Goal: Obtain resource: Download file/media

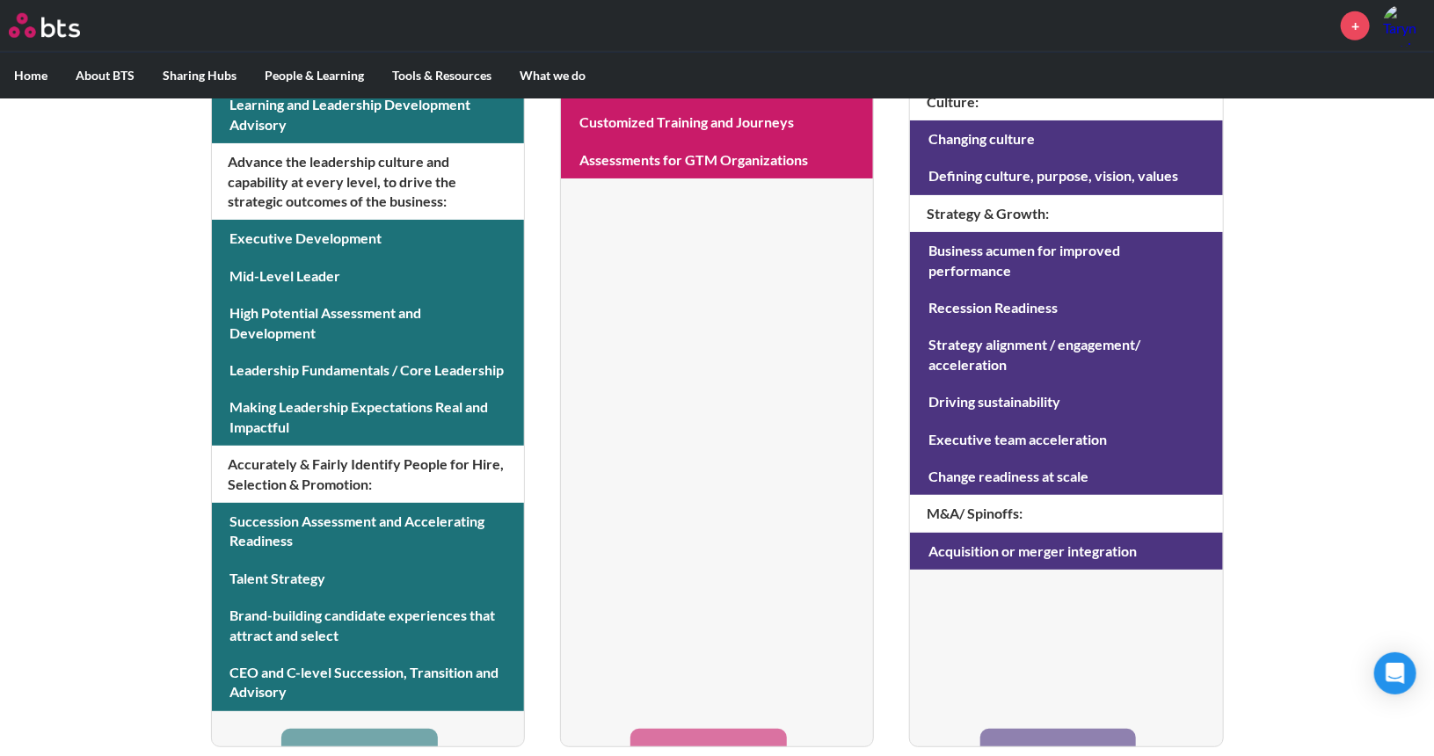
scroll to position [739, 0]
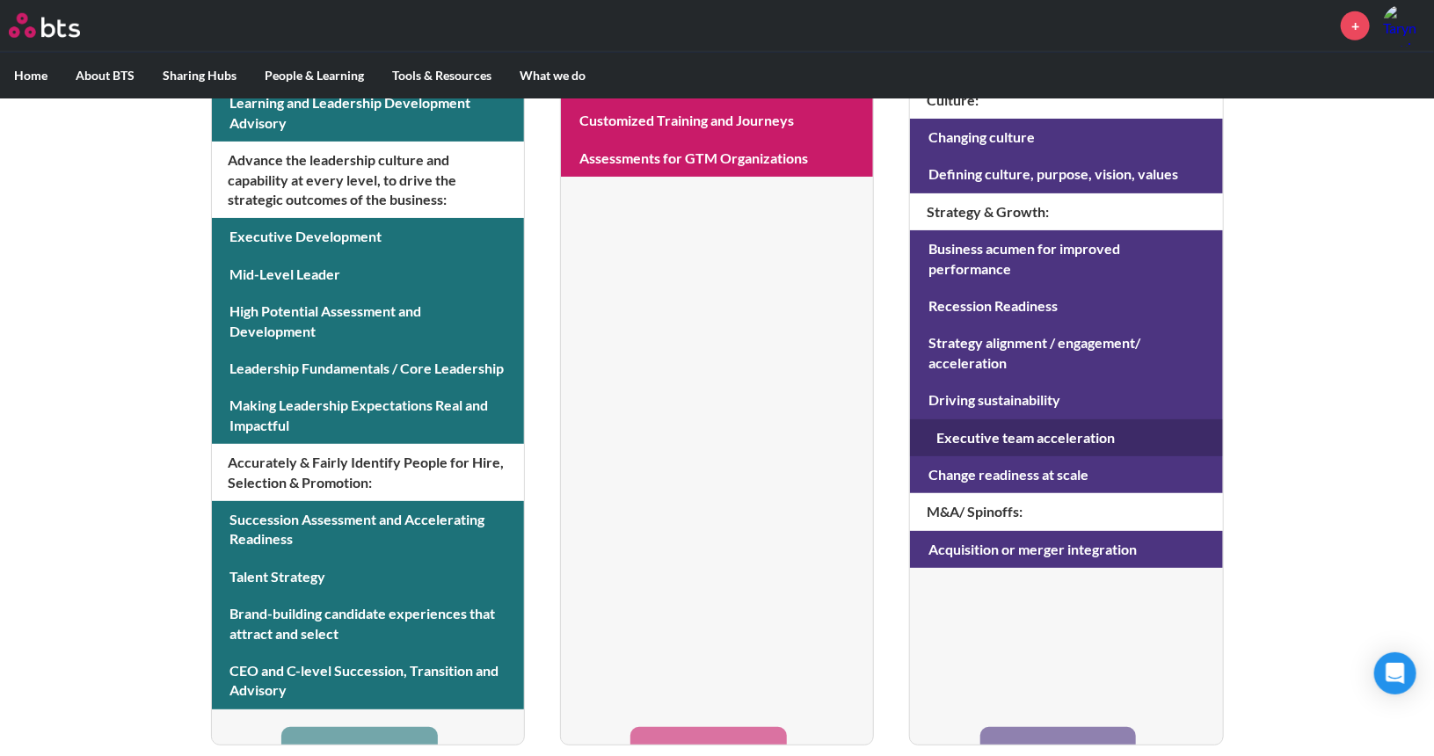
click at [988, 419] on link at bounding box center [1066, 437] width 312 height 37
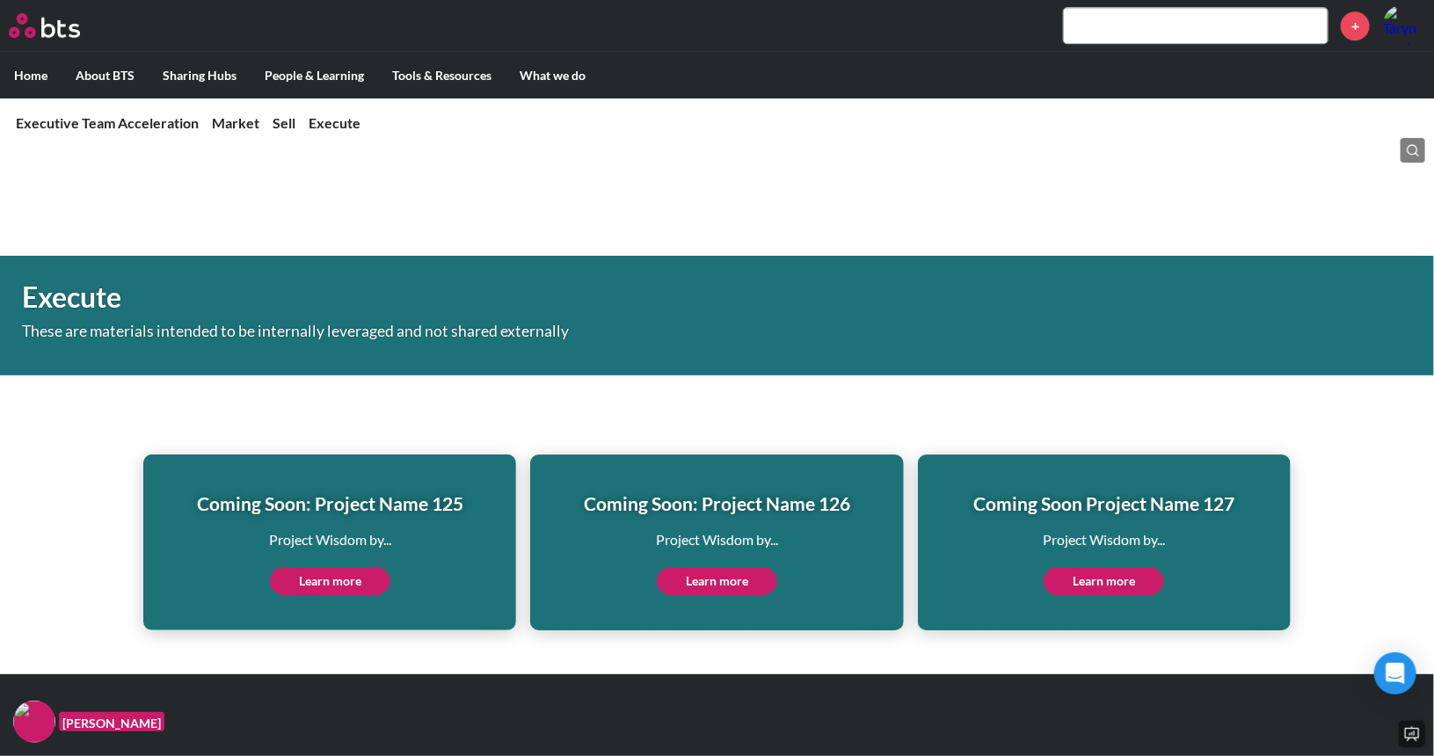
scroll to position [2673, 0]
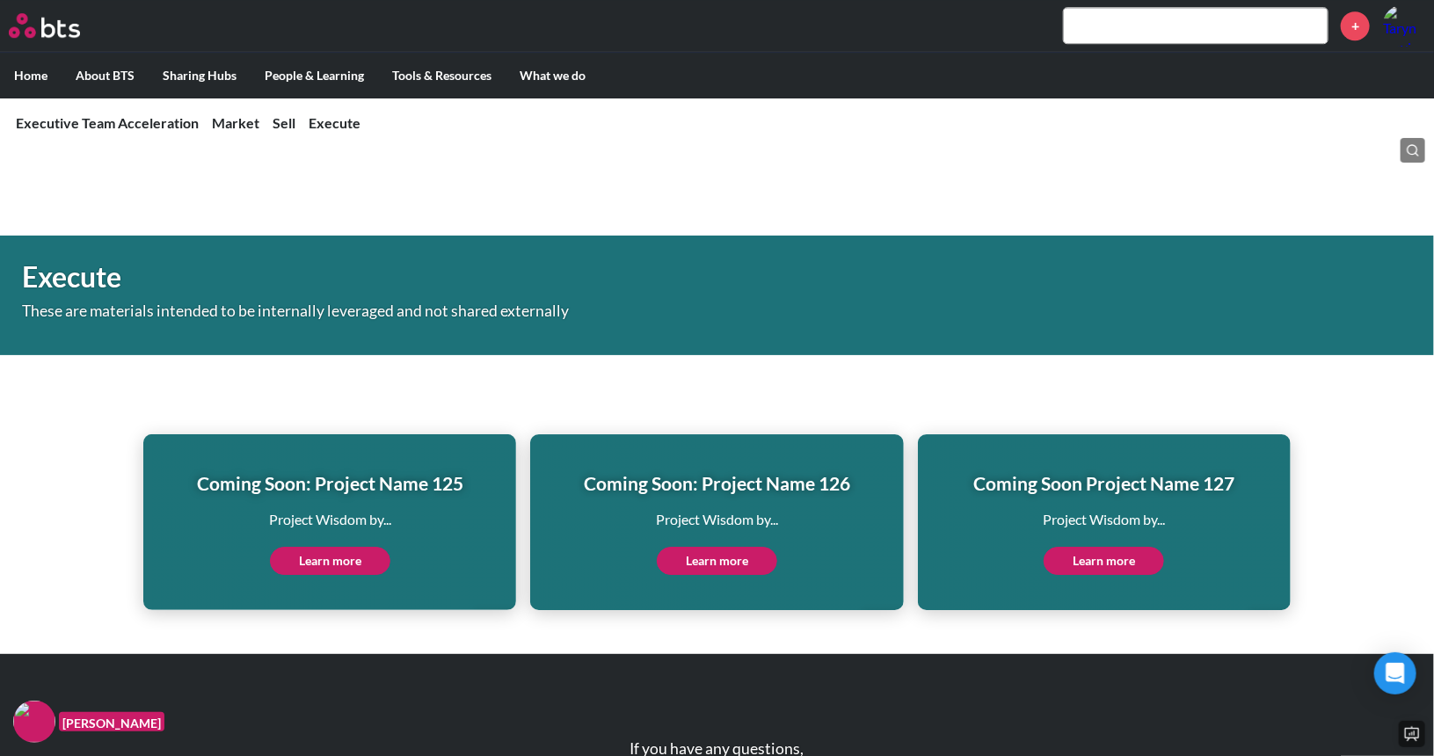
click at [356, 560] on link "Learn more" at bounding box center [330, 561] width 120 height 28
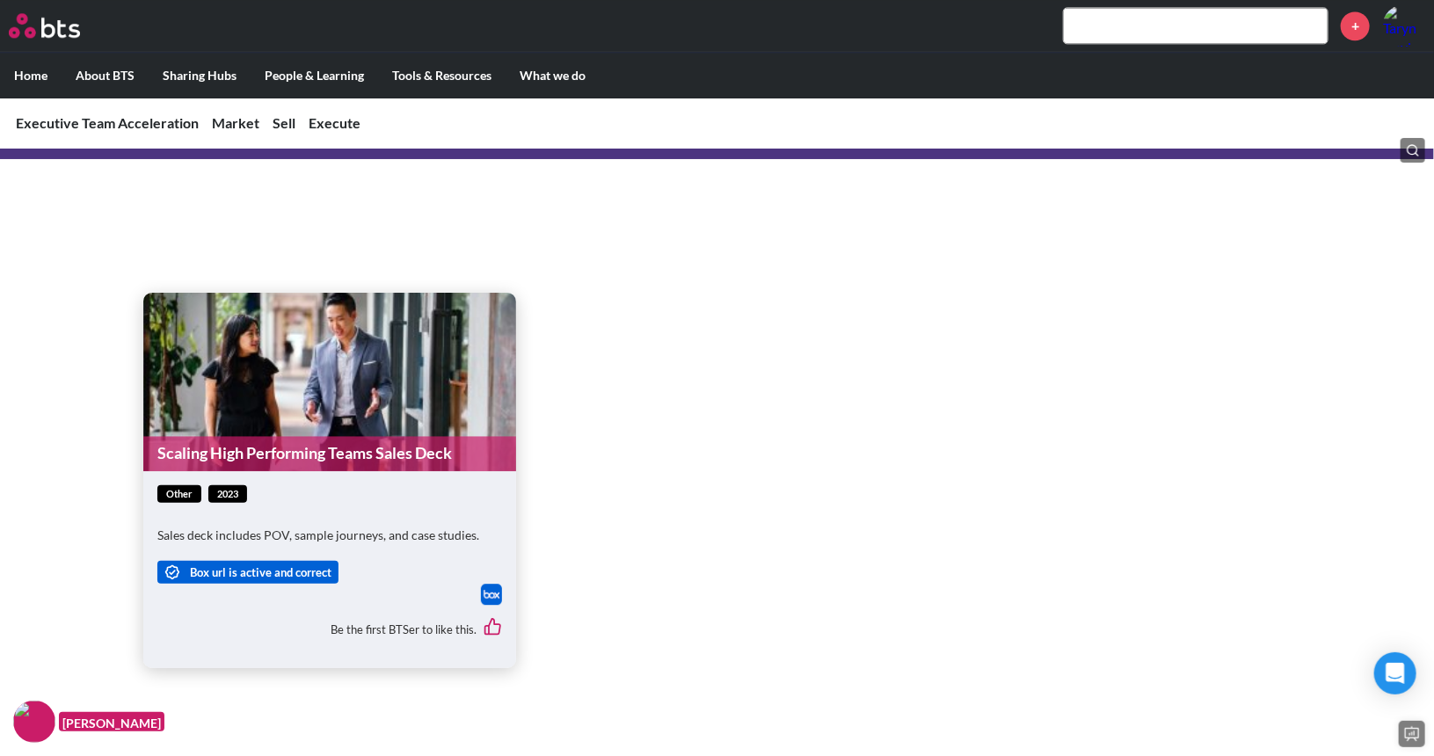
scroll to position [2075, 0]
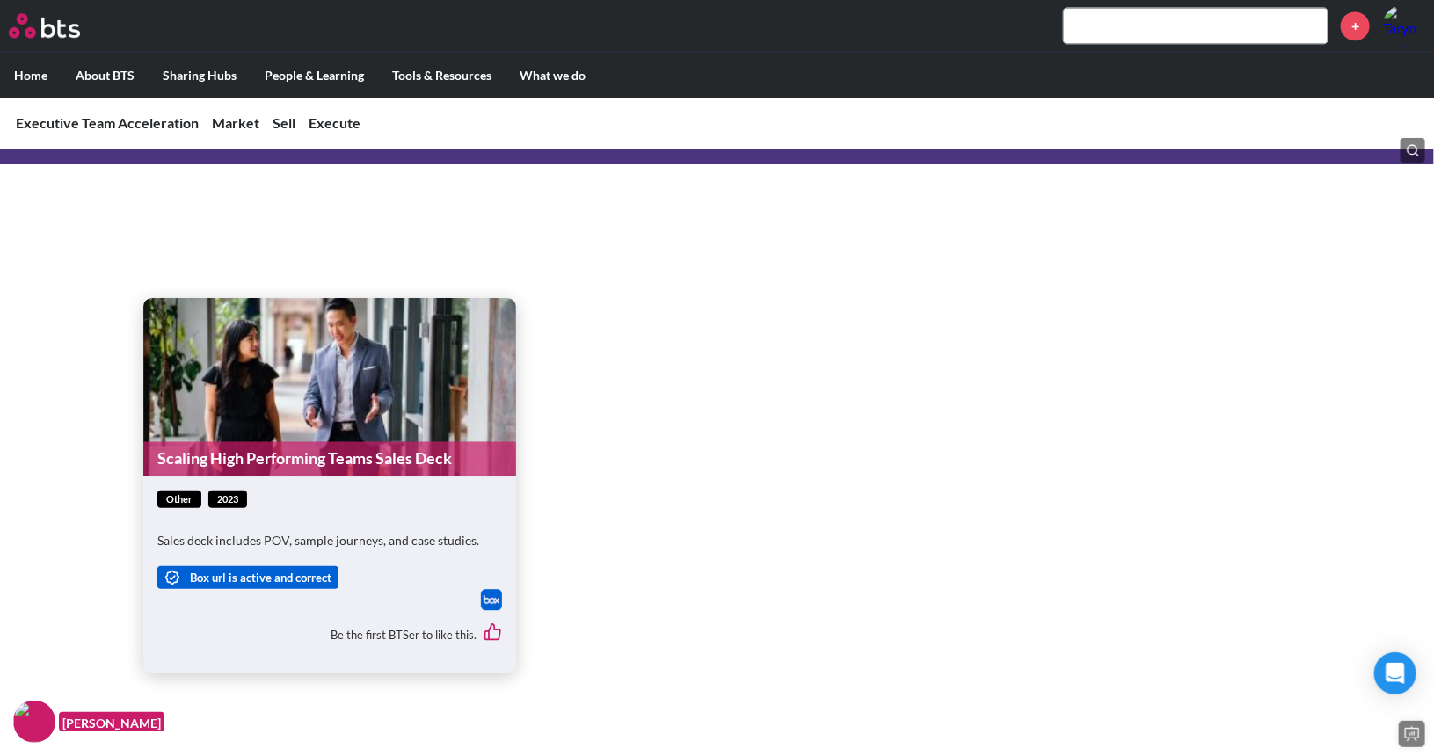
click at [202, 425] on figure "Scaling High Performing Teams Sales Deck" at bounding box center [329, 387] width 373 height 179
click at [208, 570] on span "Box url is active and correct" at bounding box center [261, 578] width 142 height 16
click at [259, 389] on figure "Scaling High Performing Teams Sales Deck" at bounding box center [329, 387] width 373 height 179
click at [267, 461] on link "Scaling High Performing Teams Sales Deck" at bounding box center [329, 458] width 373 height 34
